Goal: Transaction & Acquisition: Purchase product/service

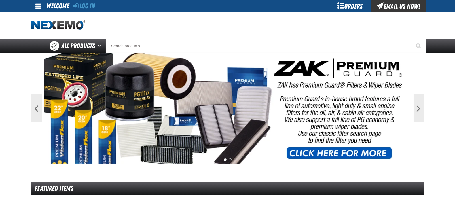
click at [89, 8] on link "Log In" at bounding box center [84, 6] width 22 height 8
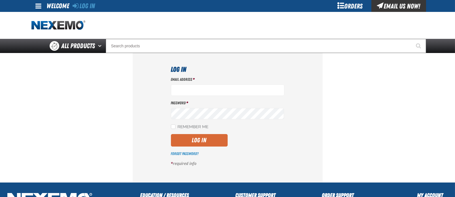
type input "julven@vtaig.com"
click at [211, 145] on button "Log In" at bounding box center [199, 140] width 57 height 12
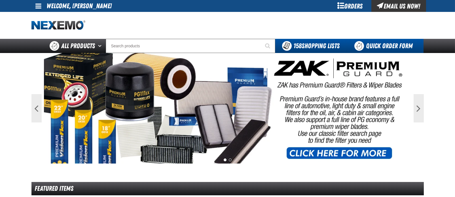
click at [389, 46] on link "Quick Order Form" at bounding box center [385, 46] width 77 height 14
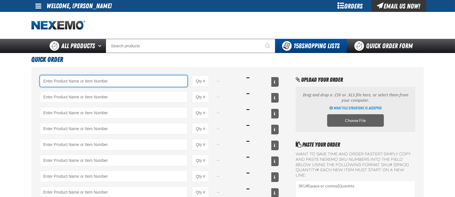
click at [144, 80] on input "Product" at bounding box center [114, 80] width 148 height 11
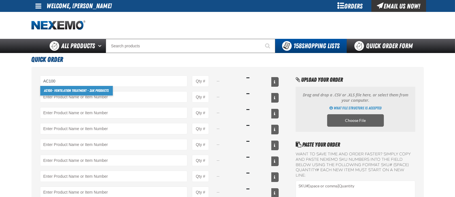
click at [88, 92] on link "AC100 - Ventilation Treatment - ZAK Products" at bounding box center [76, 91] width 73 height 10
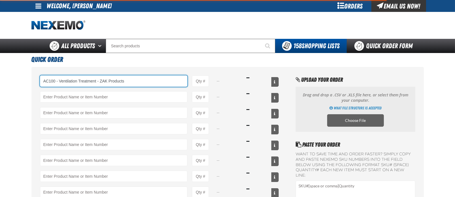
type input "AC100 - Ventilation Treatment - ZAK Products"
type input "1"
select select "can"
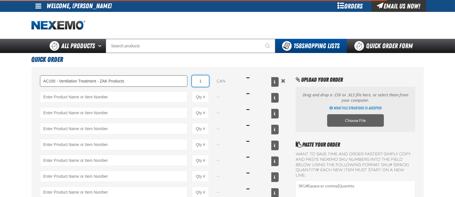
drag, startPoint x: 205, startPoint y: 82, endPoint x: 185, endPoint y: 81, distance: 19.7
click at [185, 81] on div "AC100 - Ventilation Treatment - ZAK Products AC100 - Ventilation Treatment - ZA…" at bounding box center [159, 80] width 239 height 11
type input "AC100 - Ventilation Treatment - ZAK Products"
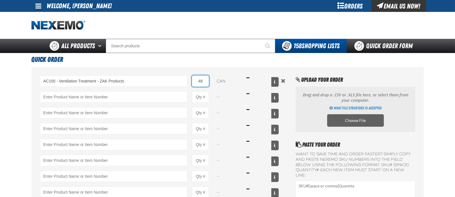
type input "48"
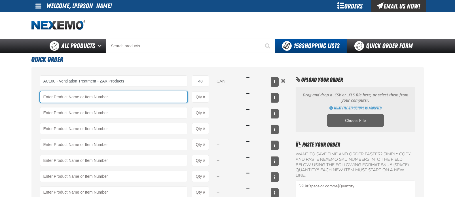
click at [70, 98] on input "Product" at bounding box center [114, 96] width 148 height 11
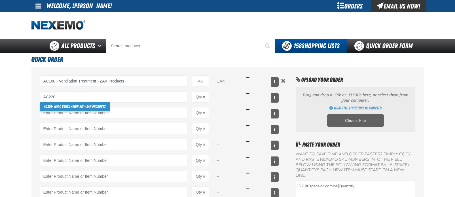
click at [67, 104] on link "AC220 - HVAC Ventilation Kit - ZAK Products" at bounding box center [75, 107] width 70 height 10
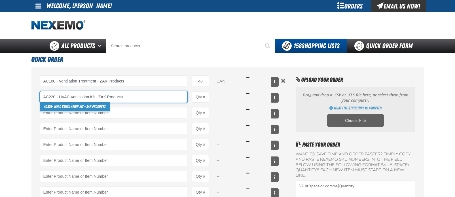
type input "AC220 - HVAC Ventilation Kit - ZAK Products"
type input "1"
select select "kit"
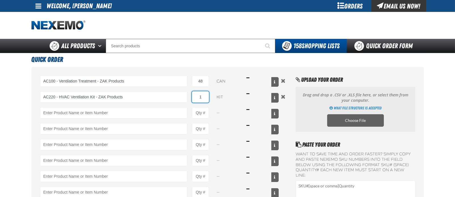
type input "AC220 - HVAC Ventilation Kit - ZAK Products"
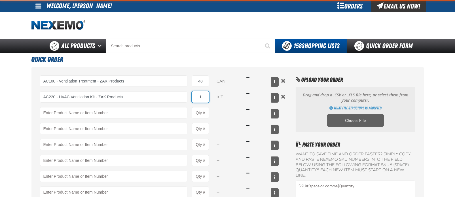
drag, startPoint x: 206, startPoint y: 97, endPoint x: 193, endPoint y: 99, distance: 13.8
click at [190, 101] on div "AC220 - HVAC Ventilation Kit - ZAK Products AC220 - HVAC Ventilation Kit - ZAK …" at bounding box center [159, 96] width 239 height 11
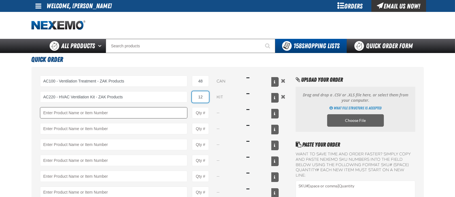
type input "12"
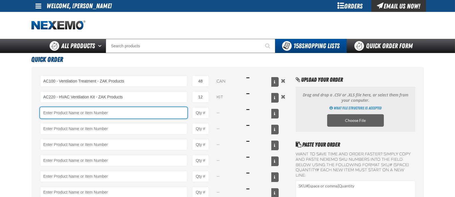
click at [156, 114] on input "Product" at bounding box center [114, 112] width 148 height 11
click at [121, 112] on input "Product" at bounding box center [114, 112] width 148 height 11
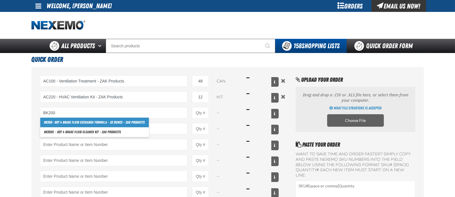
click at [106, 125] on link "BK200 - DOT 4 Brake Fluid Exchange Formula - 32 Ounce - ZAK Products" at bounding box center [94, 123] width 109 height 10
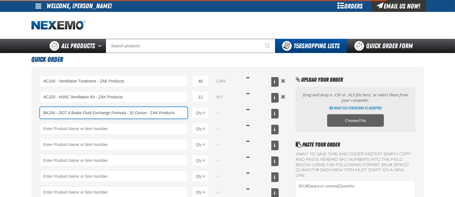
type input "BK200 - DOT 4 Brake Fluid Exchange Formula - 32 Ounce - ZAK Products"
type input "1"
select select "bottle"
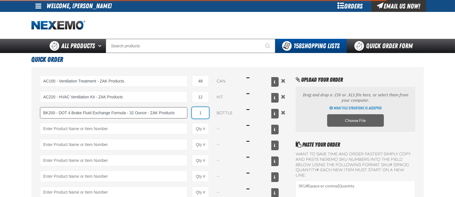
drag, startPoint x: 206, startPoint y: 113, endPoint x: 187, endPoint y: 113, distance: 19.0
click at [187, 113] on div "BK200 - DOT 4 Brake Fluid Exchange Formula - 32 Ounce - ZAK Products BK200 - DO…" at bounding box center [159, 112] width 239 height 11
type input "BK200 - DOT 4 Brake Fluid Exchange Formula - 32 Ounce - ZAK Products"
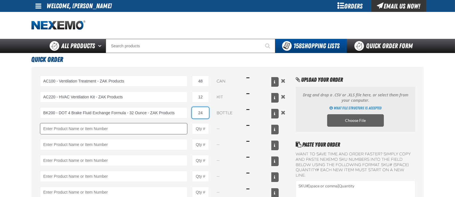
type input "24"
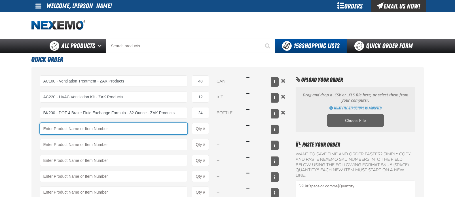
click at [155, 133] on input "Product" at bounding box center [114, 128] width 148 height 11
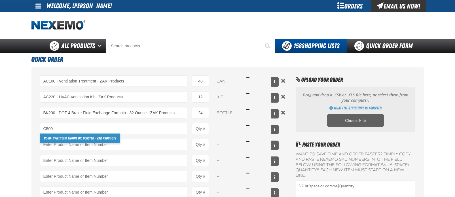
click at [112, 139] on link "C500 - Synthetic Engine Oil Booster - ZAK Products" at bounding box center [80, 139] width 80 height 10
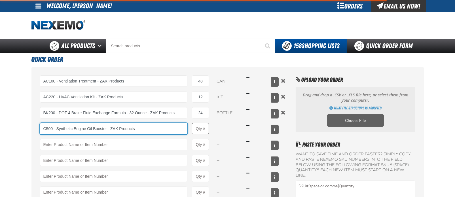
type input "C500 - Synthetic Engine Oil Booster - ZAK Products"
type input "1"
select select "bottle"
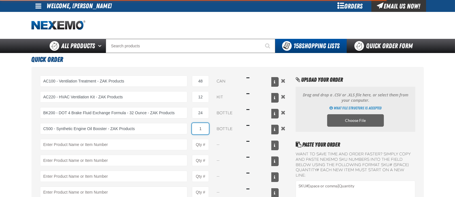
type input "C500 - Synthetic Engine Oil Booster - ZAK Products"
drag, startPoint x: 205, startPoint y: 128, endPoint x: 197, endPoint y: 129, distance: 8.3
click at [197, 129] on input "1" at bounding box center [200, 128] width 17 height 11
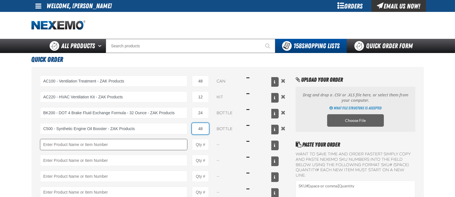
type input "48"
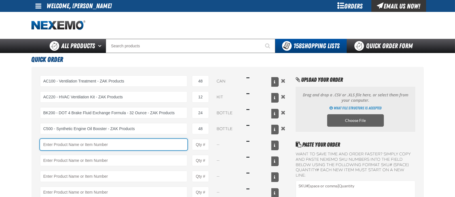
click at [157, 146] on input "Product" at bounding box center [114, 144] width 148 height 11
type input "F"
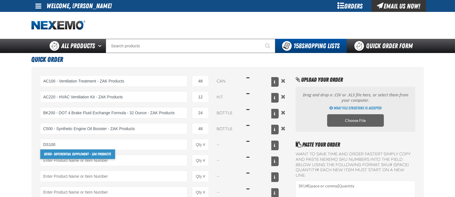
click at [101, 156] on link "DS100 - Differential Supplement - ZAK Products" at bounding box center [77, 155] width 75 height 10
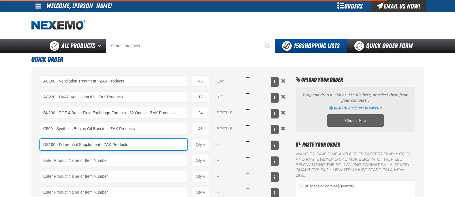
type input "DS100 - Differential Supplement - ZAK Products"
type input "1"
select select "bottle"
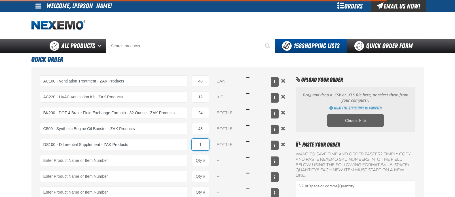
type input "DS100 - Differential Supplement - ZAK Products"
drag, startPoint x: 203, startPoint y: 144, endPoint x: 191, endPoint y: 146, distance: 12.3
click at [191, 146] on div "DS100 - Differential Supplement - ZAK Products DS100 - Differential Supplement …" at bounding box center [159, 144] width 239 height 11
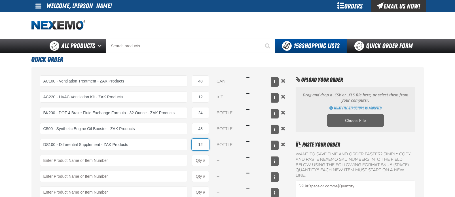
drag, startPoint x: 208, startPoint y: 144, endPoint x: 189, endPoint y: 146, distance: 19.2
click at [189, 146] on div "DS100 - Differential Supplement - ZAK Products DS100 - Differential Supplement …" at bounding box center [159, 144] width 239 height 11
type input "24"
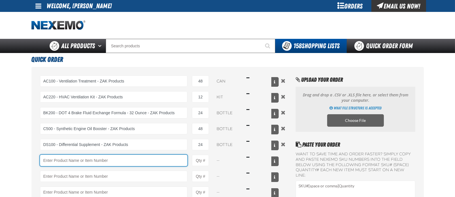
click at [146, 164] on input "Product" at bounding box center [114, 160] width 148 height 11
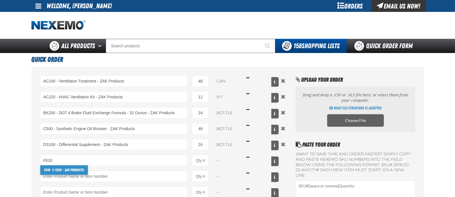
click at [69, 171] on link "F610 - Z-Tech - ZAK Products" at bounding box center [64, 170] width 48 height 10
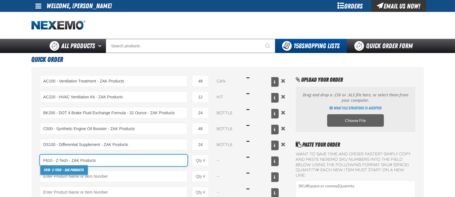
type input "F610 - Z-Tech - ZAK Products"
type input "1"
select select "bottle"
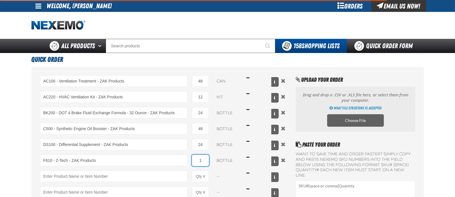
type input "F610 - Z-Tech - ZAK Products"
drag, startPoint x: 203, startPoint y: 158, endPoint x: 194, endPoint y: 160, distance: 9.2
click at [194, 160] on input "1" at bounding box center [200, 160] width 17 height 11
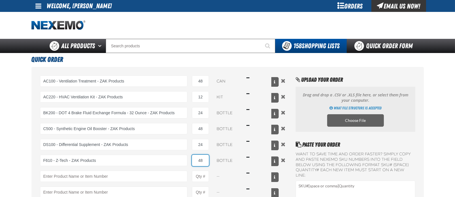
type input "48"
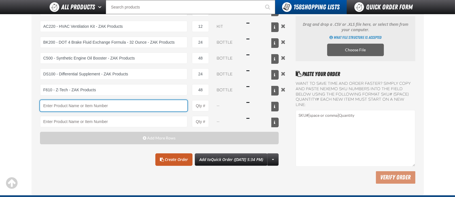
click at [87, 104] on input "Product" at bounding box center [114, 105] width 148 height 11
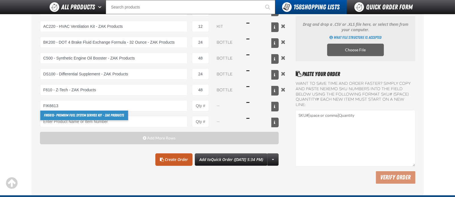
click at [83, 116] on link "FIK6613 - Premium Fuel System Service Kit - ZAK Products" at bounding box center [84, 116] width 88 height 10
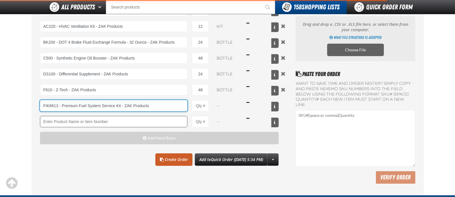
type input "FIK6613 - Premium Fuel System Service Kit - ZAK Products"
type input "1"
select select "kit"
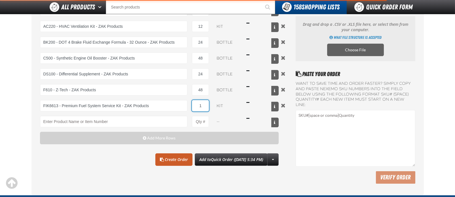
type input "FIK6613 - Premium Fuel System Service Kit - ZAK Products"
drag, startPoint x: 201, startPoint y: 105, endPoint x: 188, endPoint y: 109, distance: 14.2
click at [188, 109] on div "FIK6613 - Premium Fuel System Service Kit - ZAK Products FIK6613 - Premium Fuel…" at bounding box center [159, 105] width 239 height 11
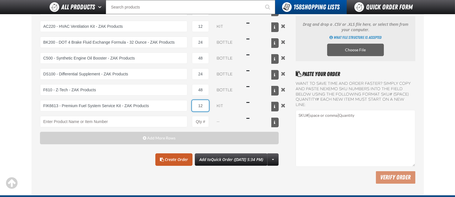
type input "12"
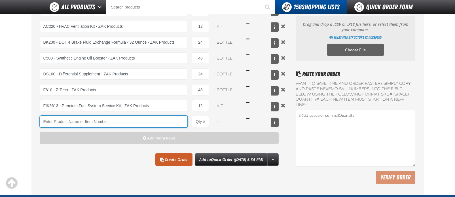
click at [116, 122] on input "Product" at bounding box center [114, 121] width 148 height 11
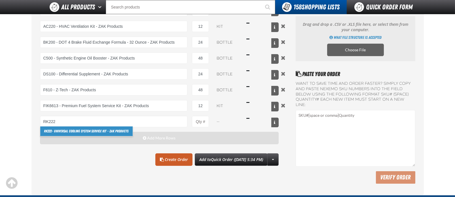
click at [103, 132] on link "RK222 - Universal Cooling System Service Kit - ZAK Products" at bounding box center [86, 132] width 92 height 10
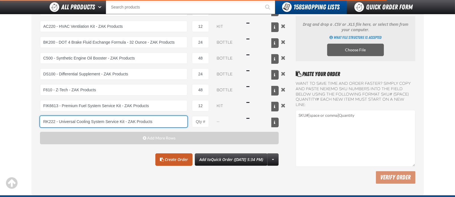
type input "RK222 - Universal Cooling System Service Kit - ZAK Products"
type input "1"
select select "kit"
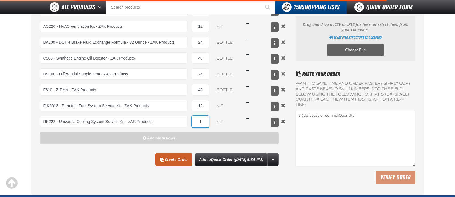
type input "RK222 - Universal Cooling System Service Kit - ZAK Products"
drag, startPoint x: 206, startPoint y: 120, endPoint x: 188, endPoint y: 120, distance: 17.9
click at [188, 120] on div "RK222 - Universal Cooling System Service Kit - ZAK Products RK222 - Universal C…" at bounding box center [159, 121] width 239 height 11
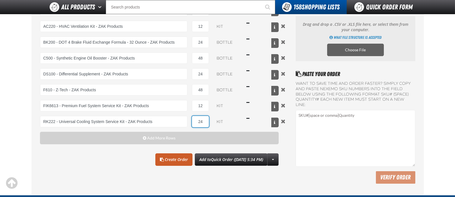
type input "24"
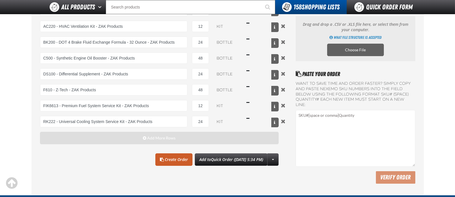
click at [168, 135] on button "Add More Rows" at bounding box center [159, 138] width 239 height 12
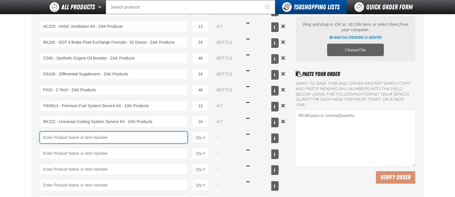
click at [160, 137] on input "Product" at bounding box center [114, 137] width 148 height 11
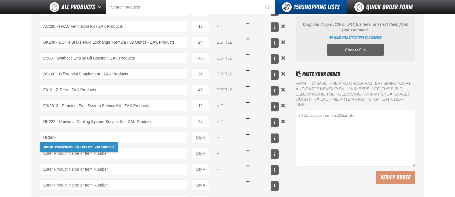
click at [107, 148] on link "UC500 - Performance Used Car Kit - ZAK Products" at bounding box center [79, 147] width 78 height 10
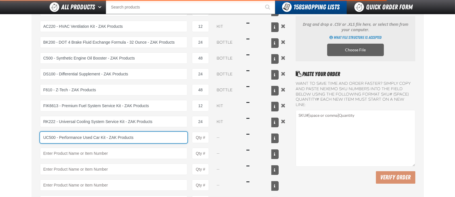
type input "UC500 - Performance Used Car Kit - ZAK Products"
type input "1"
select select "kit"
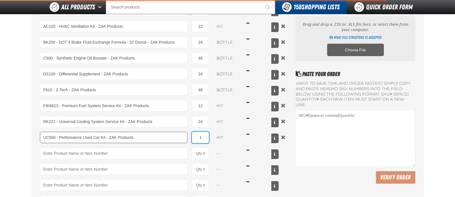
drag, startPoint x: 206, startPoint y: 137, endPoint x: 183, endPoint y: 137, distance: 23.0
click at [183, 137] on div "UC500 - Performance Used Car Kit - ZAK Products UC500 - Performance Used Car Ki…" at bounding box center [159, 137] width 239 height 11
type input "UC500 - Performance Used Car Kit - ZAK Products"
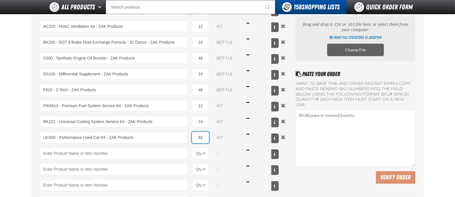
type input "84"
click at [342, 171] on div "Want to save time and order faster? Simply copy and paste NEXEMO SKU numbers in…" at bounding box center [355, 132] width 119 height 103
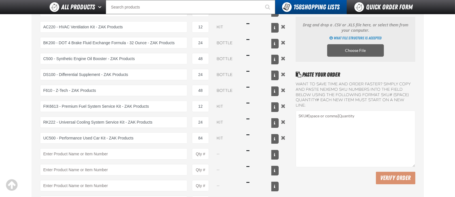
scroll to position [56, 0]
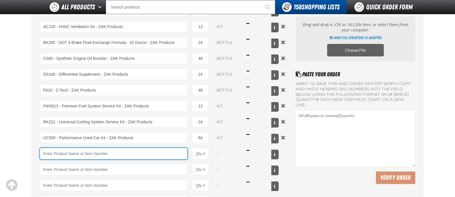
click at [102, 149] on input "Product" at bounding box center [114, 153] width 148 height 11
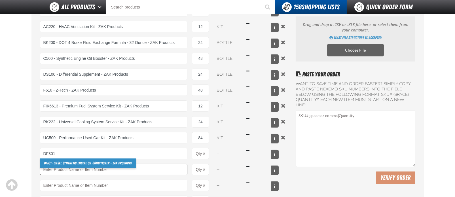
click at [85, 164] on link "DF301 - Diesel Synthetic Engine Oil Conditioner - ZAK Products" at bounding box center [88, 164] width 96 height 10
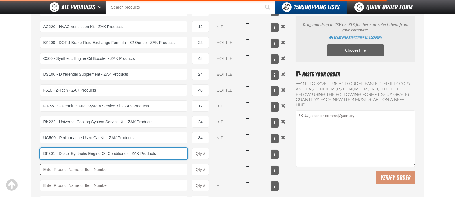
type input "DF301 - Diesel Synthetic Engine Oil Conditioner - ZAK Products"
type input "1"
select select "bottle"
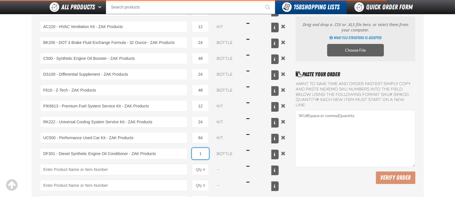
type input "DF301 - Diesel Synthetic Engine Oil Conditioner - ZAK Products"
drag, startPoint x: 205, startPoint y: 154, endPoint x: 196, endPoint y: 152, distance: 9.0
click at [196, 152] on input "1" at bounding box center [200, 153] width 17 height 11
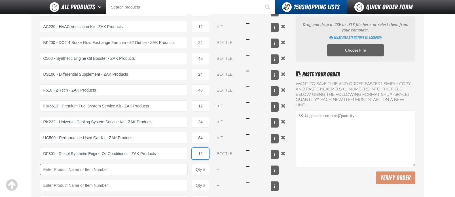
type input "12"
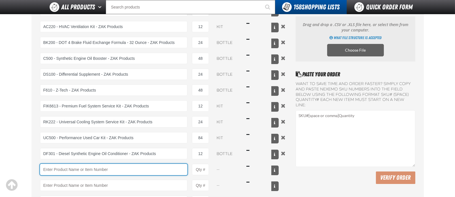
click at [156, 170] on input "Product" at bounding box center [114, 169] width 148 height 11
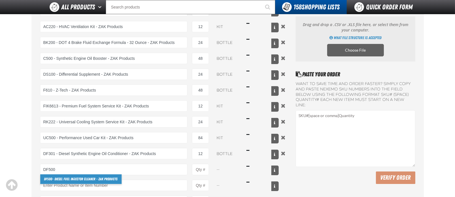
click at [110, 181] on link "DF500 - Diesel Fuel Injector Cleaner - ZAK Products" at bounding box center [80, 179] width 81 height 10
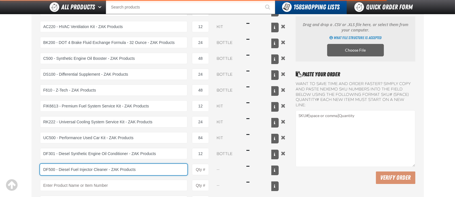
type input "DF500 - Diesel Fuel Injector Cleaner - ZAK Products"
type input "1"
select select "bottle"
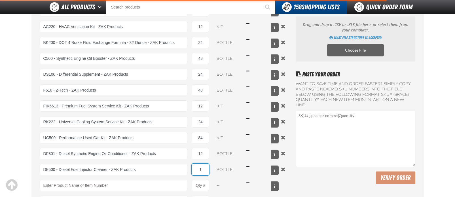
type input "DF500 - Diesel Fuel Injector Cleaner - ZAK Products"
drag, startPoint x: 207, startPoint y: 168, endPoint x: 192, endPoint y: 167, distance: 15.1
click at [192, 167] on input "1" at bounding box center [200, 169] width 17 height 11
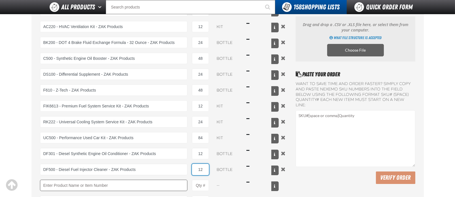
type input "12"
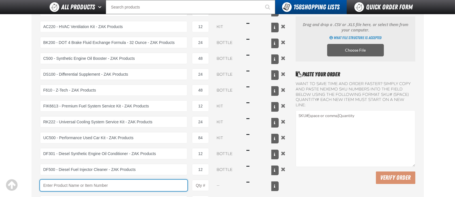
click at [170, 185] on input "Product" at bounding box center [114, 185] width 148 height 11
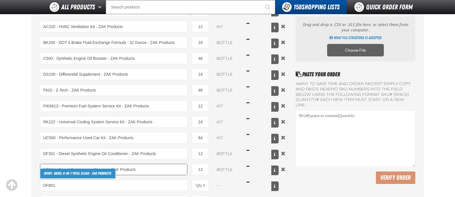
click at [109, 173] on link "DF801 - DIESEL 8-in-1 TOTAL CLEAN - ZAK Products" at bounding box center [77, 174] width 75 height 10
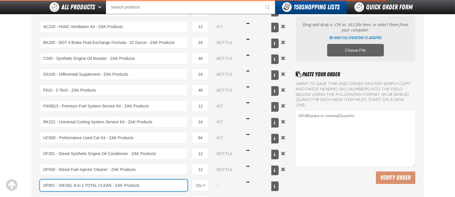
type input "DF801 - DIESEL 8-in-1 TOTAL CLEAN - ZAK Products"
type input "1"
select select "bottle"
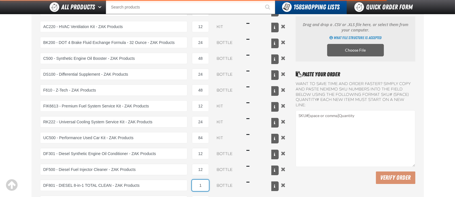
click at [198, 185] on input "1" at bounding box center [200, 185] width 17 height 11
type input "DF801 - DIESEL 8-in-1 TOTAL CLEAN - ZAK Products"
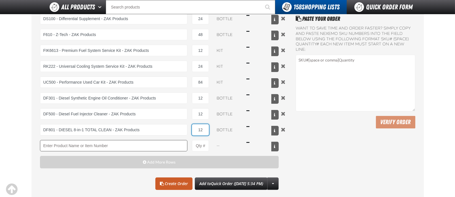
scroll to position [112, 0]
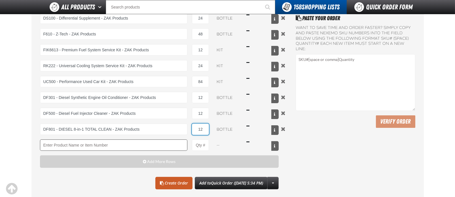
type input "12"
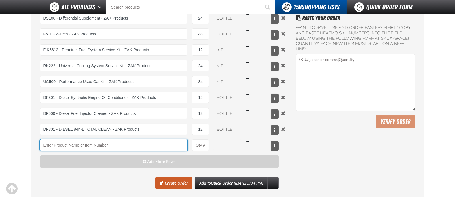
click at [140, 146] on input "Product" at bounding box center [114, 145] width 148 height 11
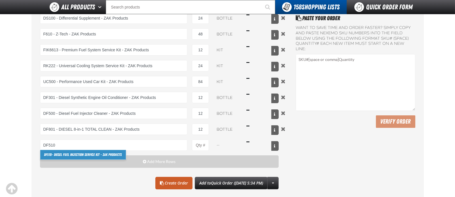
drag, startPoint x: 115, startPoint y: 153, endPoint x: 125, endPoint y: 155, distance: 10.0
click at [115, 153] on link "DF510 - Diesel Fuel Injection Service Kit - ZAK Products" at bounding box center [83, 155] width 86 height 10
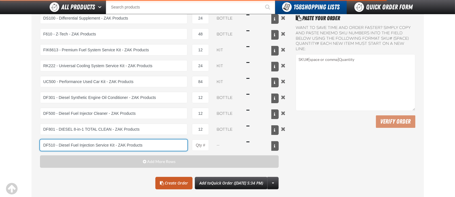
type input "DF510 - Diesel Fuel Injection Service Kit - ZAK Products"
type input "1"
select select "kit"
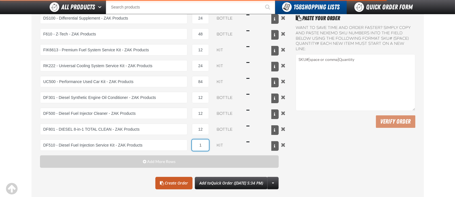
drag, startPoint x: 206, startPoint y: 144, endPoint x: 188, endPoint y: 145, distance: 17.3
click at [188, 145] on div "DF510 - Diesel Fuel Injection Service Kit - ZAK Products DF510 - Diesel Fuel In…" at bounding box center [159, 145] width 239 height 11
type input "DF510 - Diesel Fuel Injection Service Kit - ZAK Products"
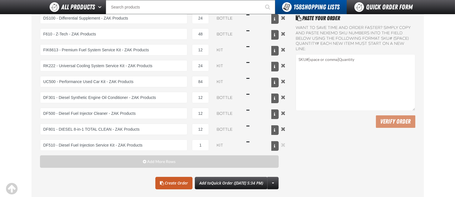
click at [283, 145] on button "Remove the current row" at bounding box center [283, 145] width 7 height 6
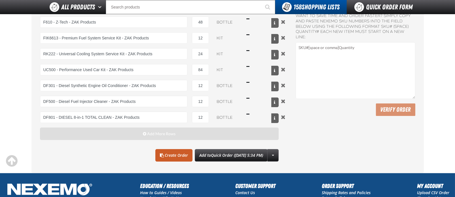
scroll to position [113, 0]
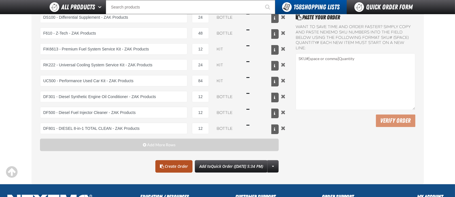
click at [161, 168] on link "Create Order" at bounding box center [173, 166] width 37 height 12
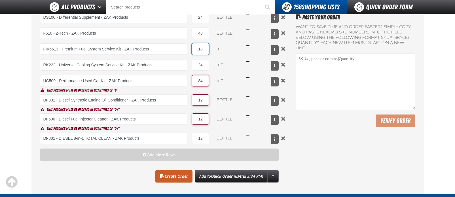
type input "1"
type input "8"
click at [206, 82] on input "84" at bounding box center [200, 80] width 17 height 11
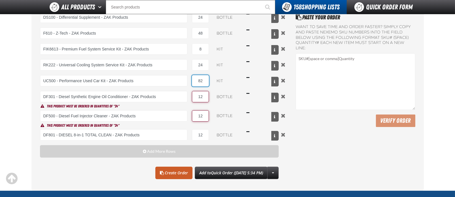
type input "82"
click at [208, 96] on input "12" at bounding box center [200, 96] width 17 height 11
drag, startPoint x: 208, startPoint y: 97, endPoint x: 191, endPoint y: 96, distance: 16.8
click at [191, 96] on div "DF301 - Diesel Synthetic Engine Oil Conditioner - ZAK Products DF301 - Diesel S…" at bounding box center [159, 96] width 239 height 11
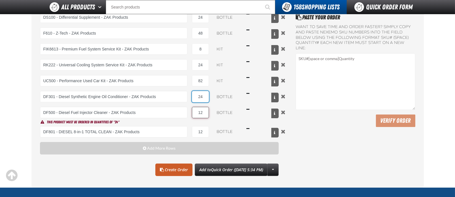
type input "24"
drag, startPoint x: 205, startPoint y: 112, endPoint x: 196, endPoint y: 103, distance: 12.2
click at [192, 112] on div "DF500 - Diesel Fuel Injector Cleaner - ZAK Products DF500 - Diesel Fuel Injecto…" at bounding box center [159, 112] width 239 height 11
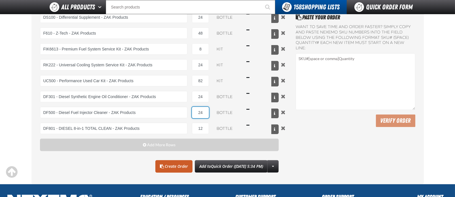
type input "24"
click at [159, 165] on link "Create Order" at bounding box center [173, 166] width 37 height 12
type input "80"
click at [169, 165] on link "Create Order" at bounding box center [173, 166] width 37 height 12
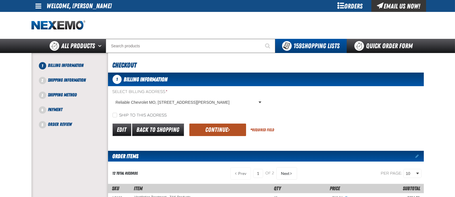
click at [227, 130] on button "Continue" at bounding box center [218, 130] width 57 height 12
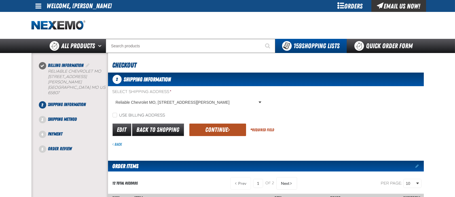
click at [226, 127] on button "Continue" at bounding box center [218, 130] width 57 height 12
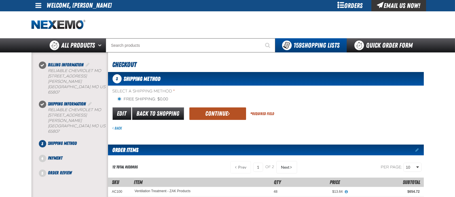
click at [226, 108] on button "Continue" at bounding box center [218, 114] width 57 height 12
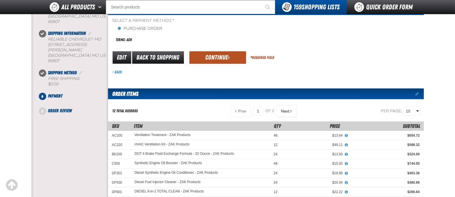
scroll to position [56, 0]
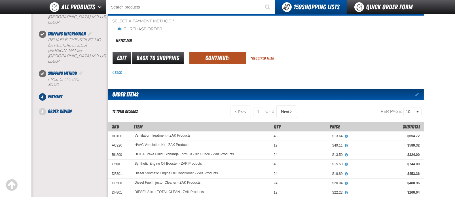
click at [227, 54] on button "Continue" at bounding box center [218, 58] width 57 height 12
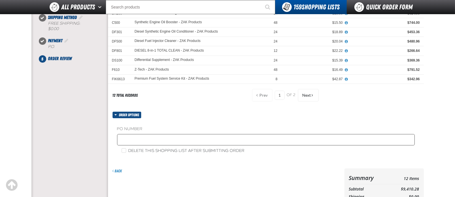
scroll to position [113, 0]
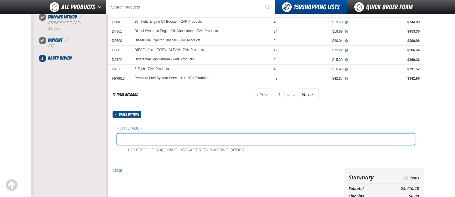
click at [192, 135] on input "text" at bounding box center [266, 139] width 298 height 11
type input "Z"
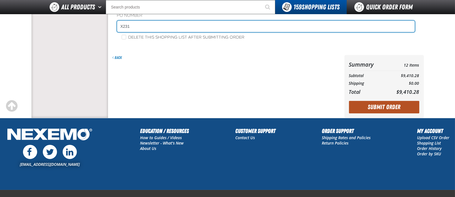
scroll to position [226, 0]
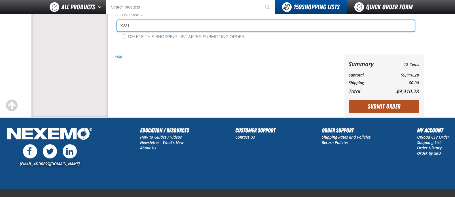
type input "X231"
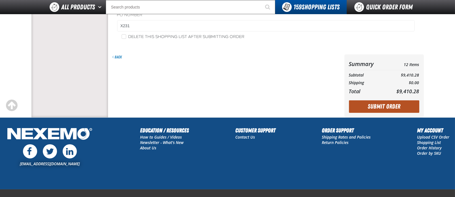
click at [383, 108] on button "Submit Order" at bounding box center [384, 106] width 70 height 12
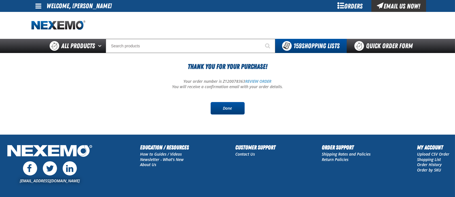
drag, startPoint x: 237, startPoint y: 107, endPoint x: 239, endPoint y: 107, distance: 2.9
click at [237, 107] on link "Done" at bounding box center [228, 108] width 34 height 12
